Goal: Task Accomplishment & Management: Complete application form

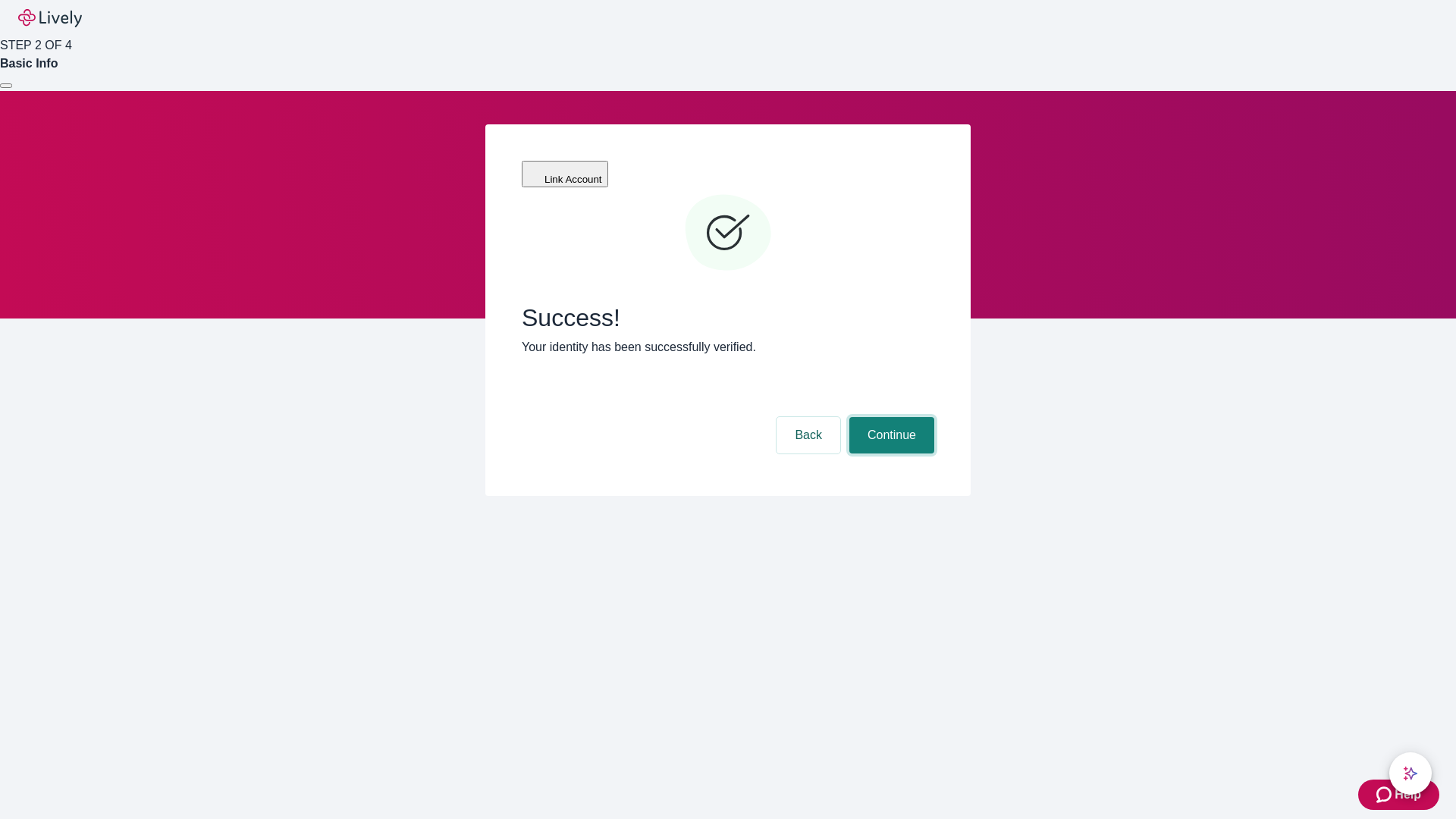
click at [889, 417] on button "Continue" at bounding box center [892, 435] width 85 height 37
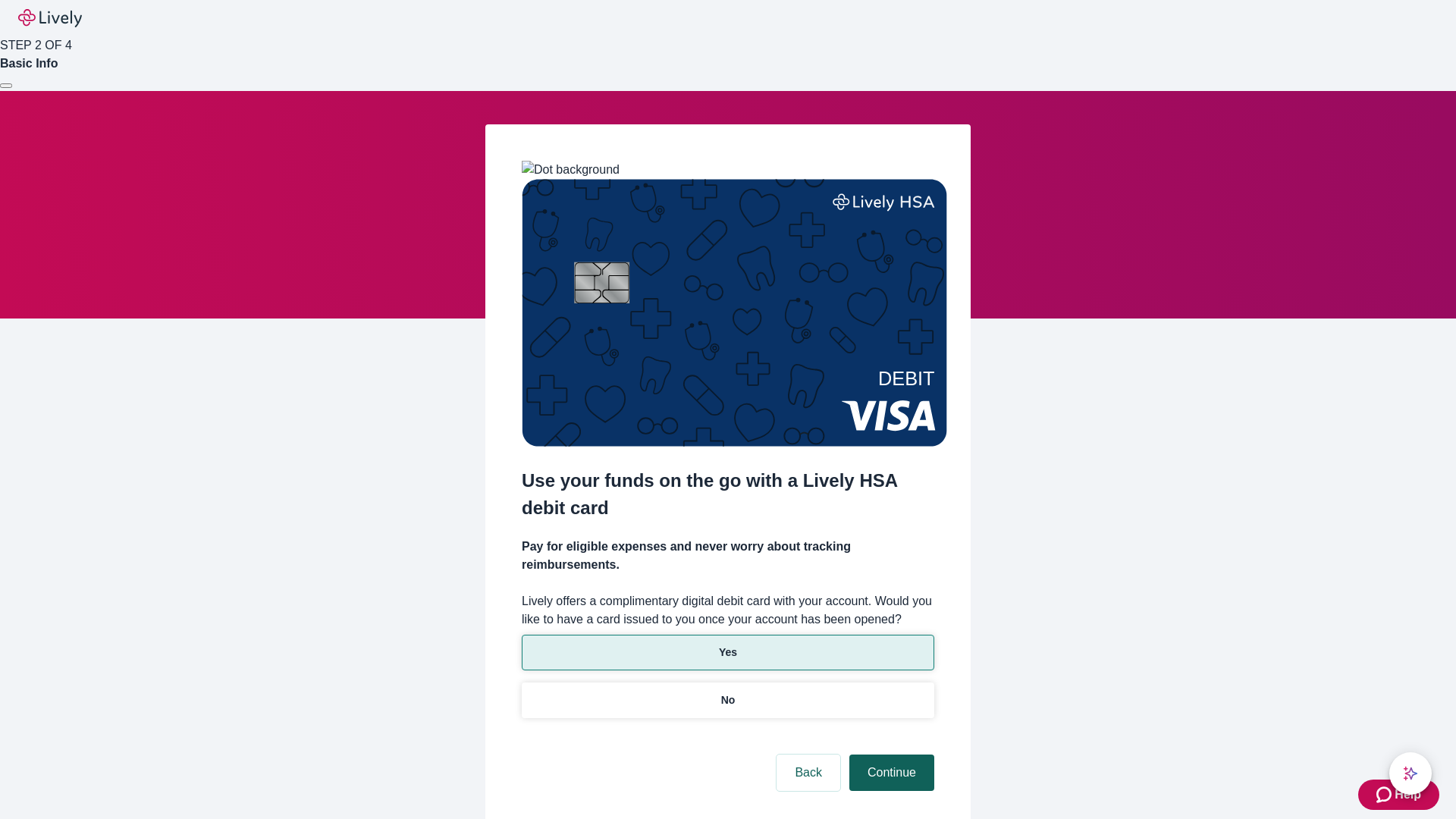
click at [728, 692] on p "No" at bounding box center [728, 700] width 14 height 16
click at [889, 755] on button "Continue" at bounding box center [892, 773] width 85 height 37
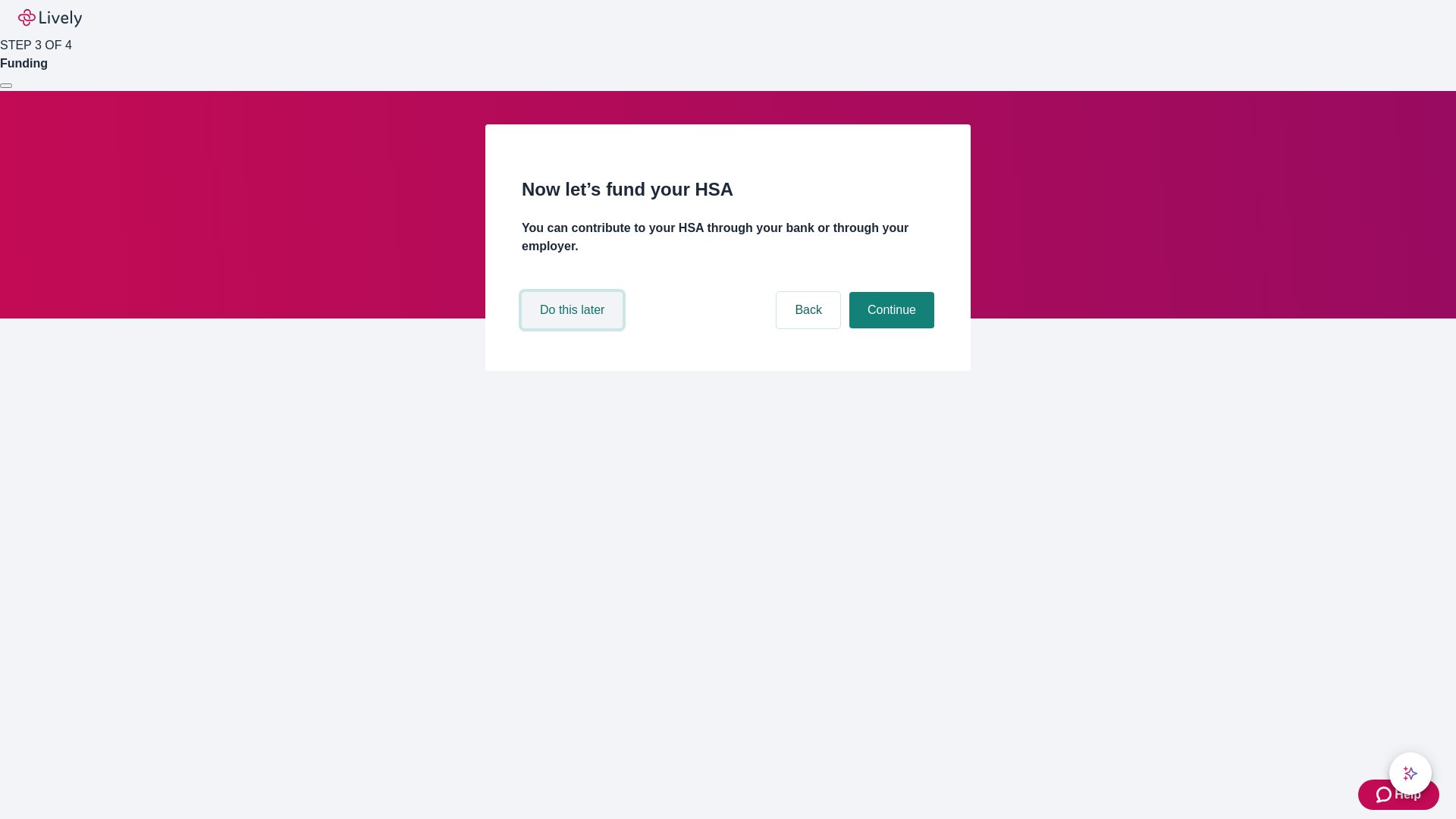
click at [574, 328] on button "Do this later" at bounding box center [572, 310] width 101 height 37
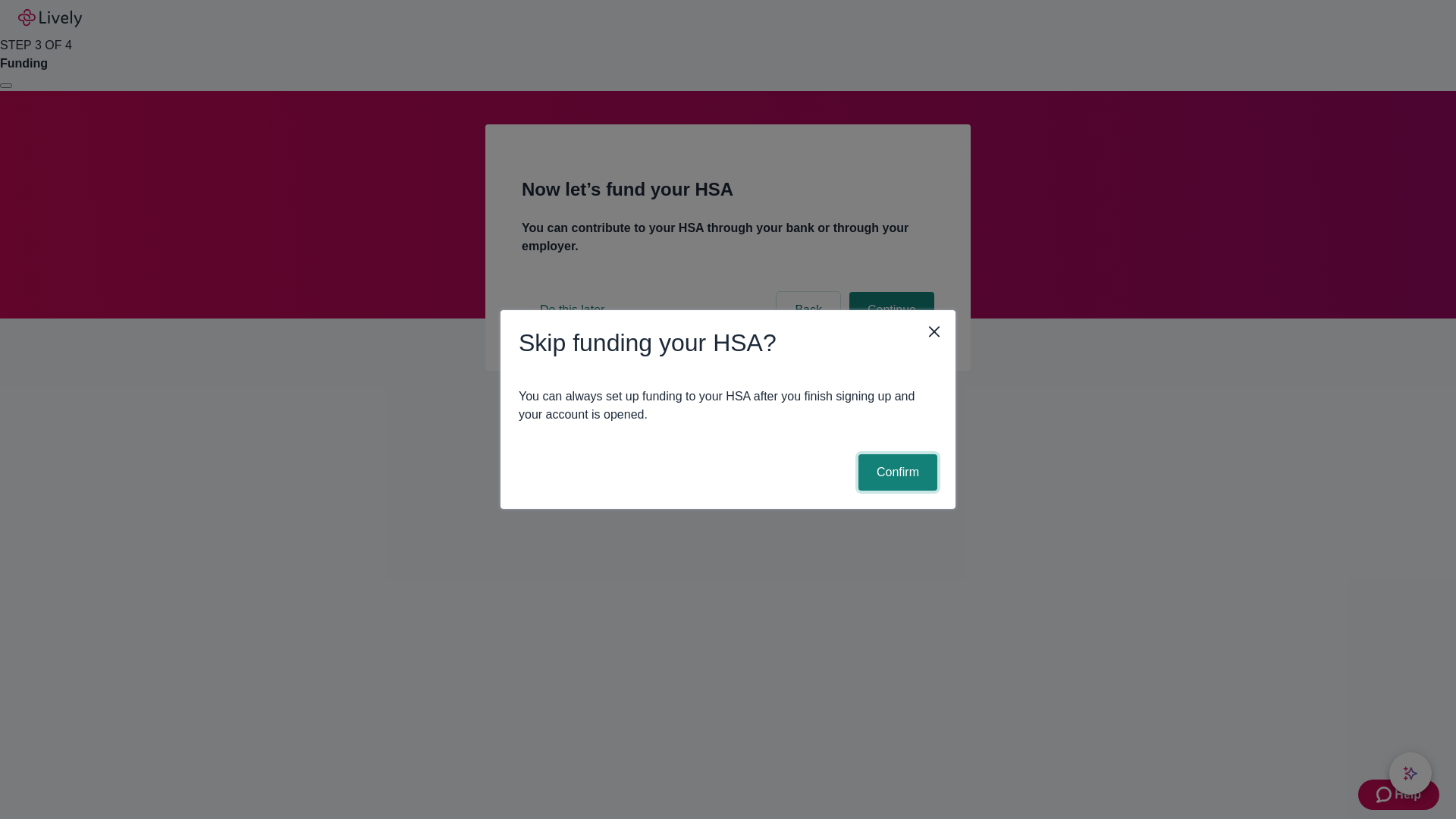
click at [896, 473] on button "Confirm" at bounding box center [898, 472] width 79 height 37
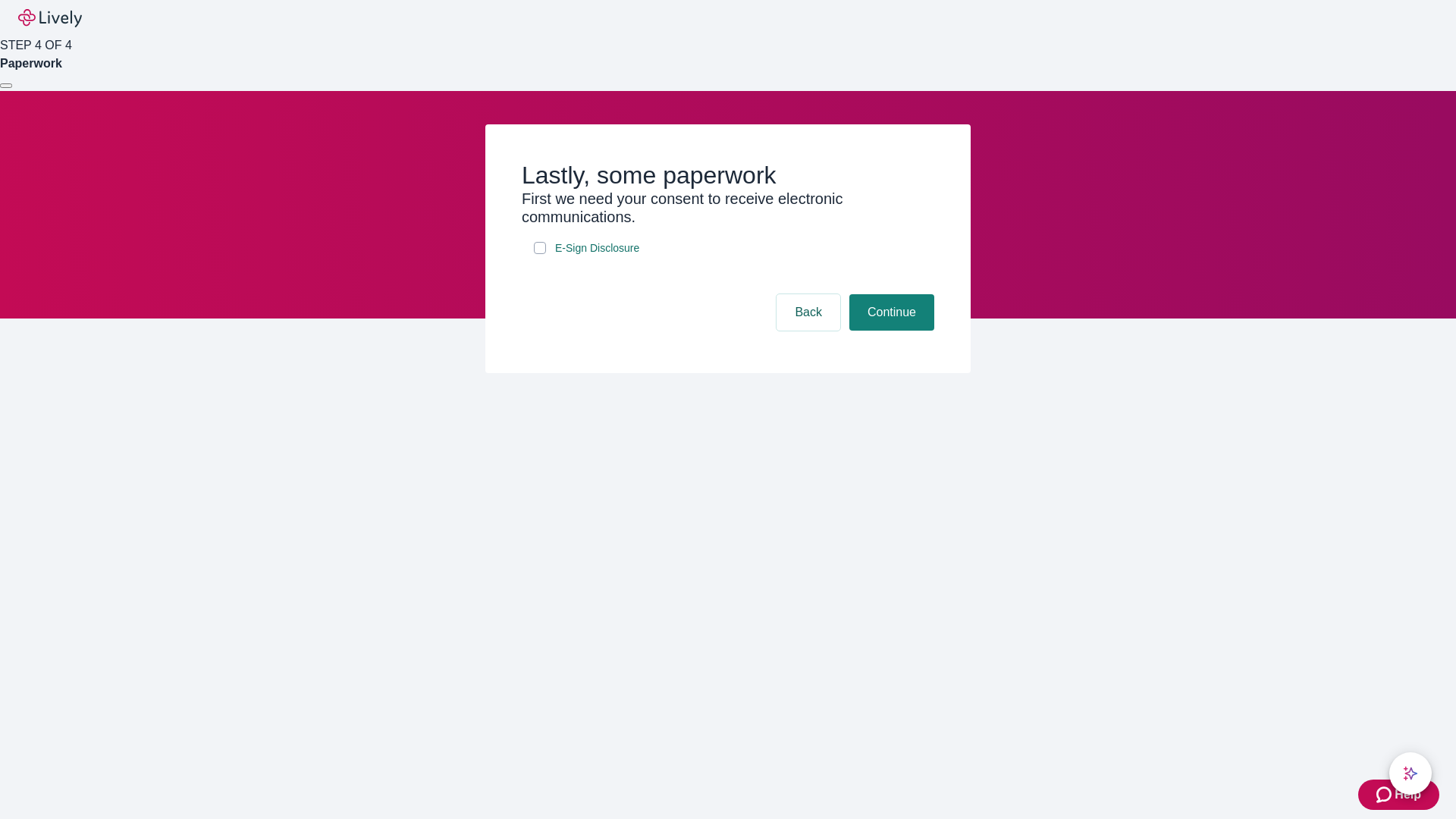
click at [540, 254] on input "E-Sign Disclosure" at bounding box center [540, 249] width 13 height 13
checkbox input "true"
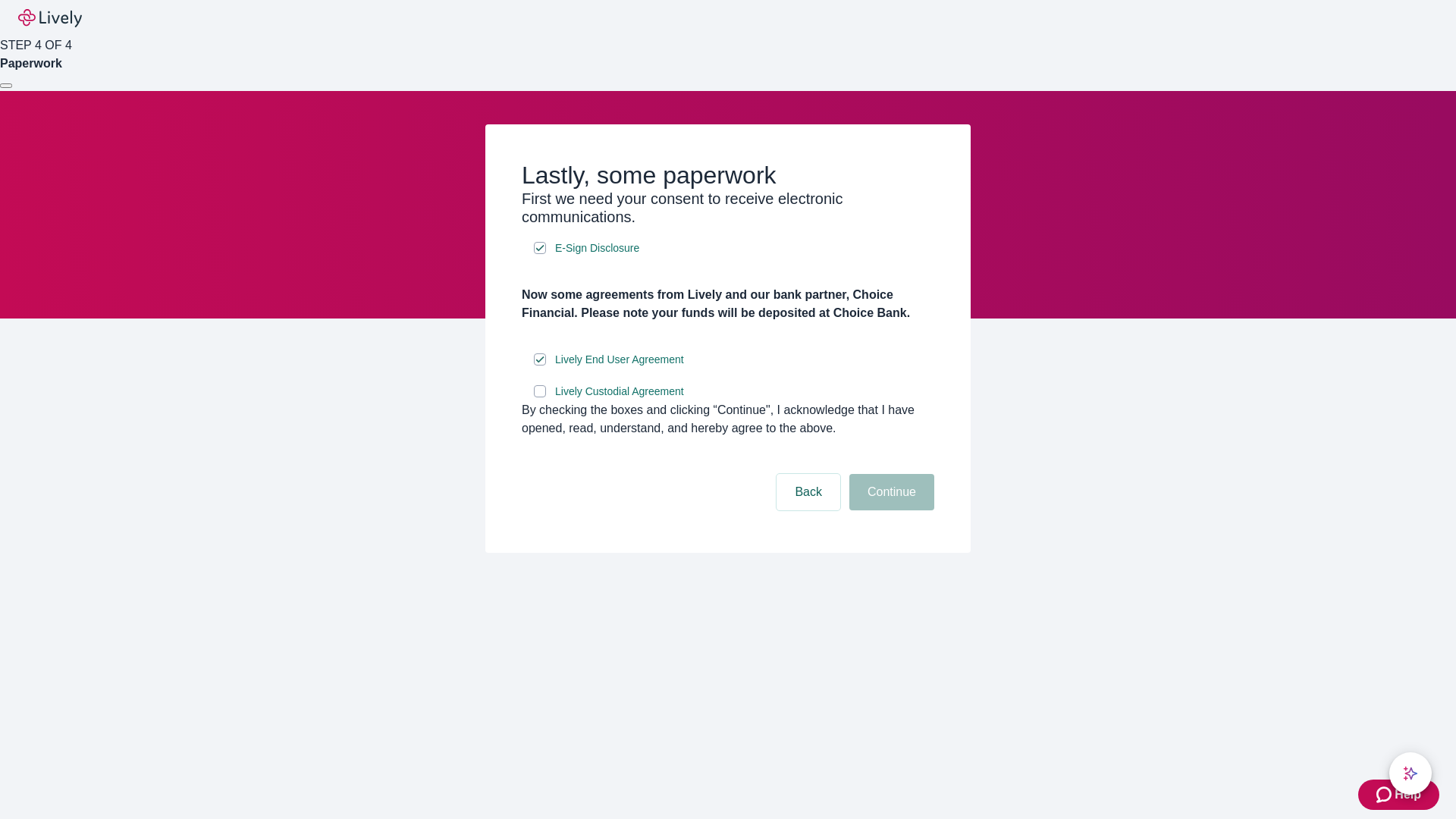
click at [540, 398] on input "Lively Custodial Agreement" at bounding box center [540, 392] width 13 height 13
checkbox input "true"
click at [889, 510] on button "Continue" at bounding box center [892, 492] width 85 height 37
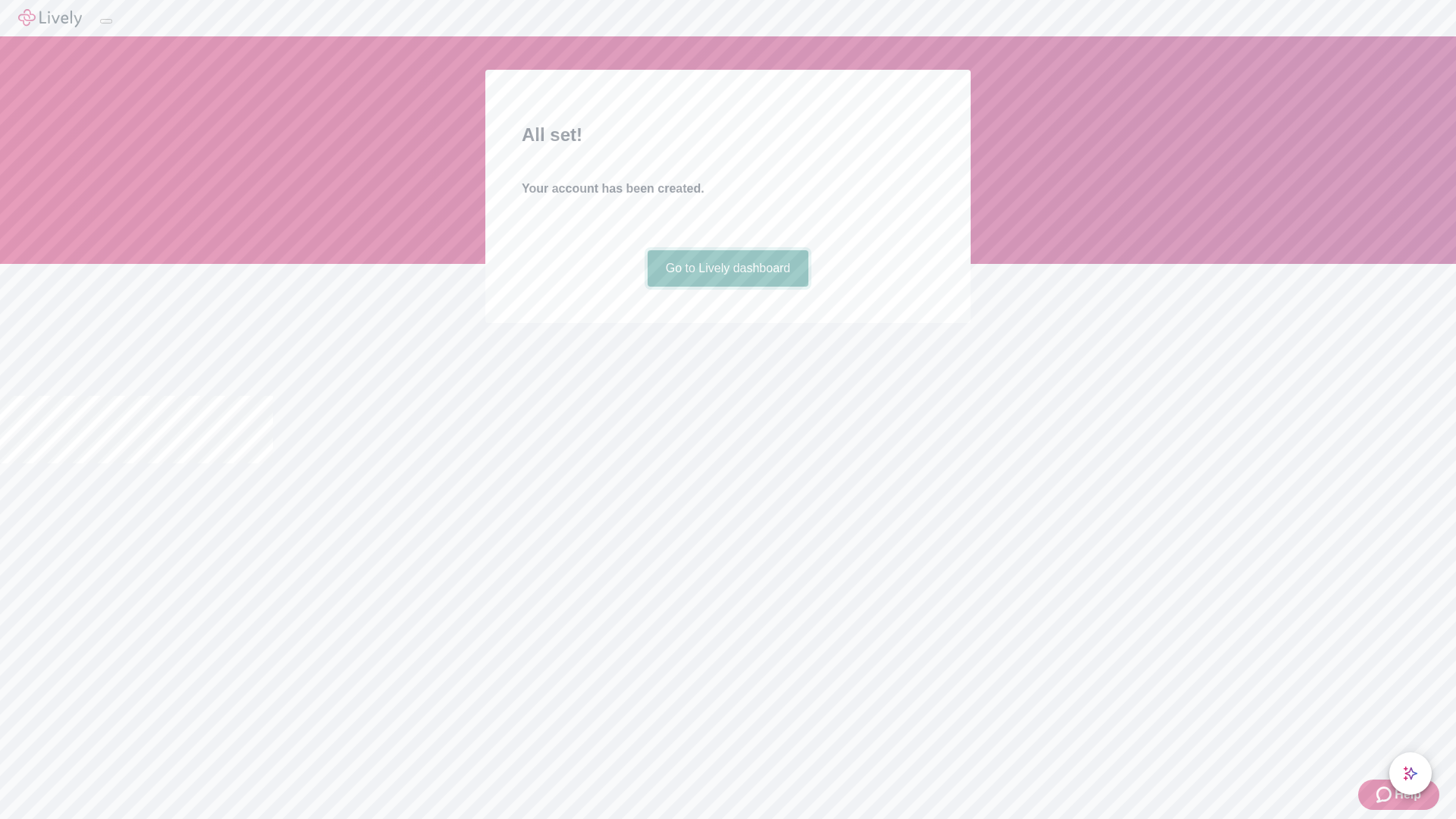
click at [728, 287] on link "Go to Lively dashboard" at bounding box center [728, 268] width 162 height 37
